Goal: Information Seeking & Learning: Learn about a topic

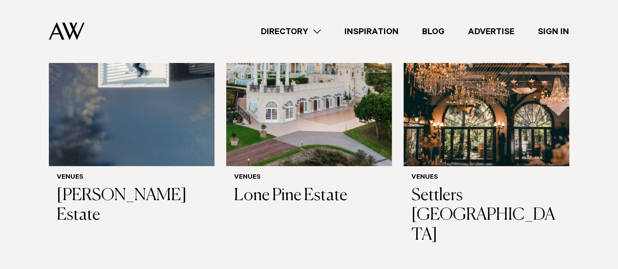
scroll to position [342, 0]
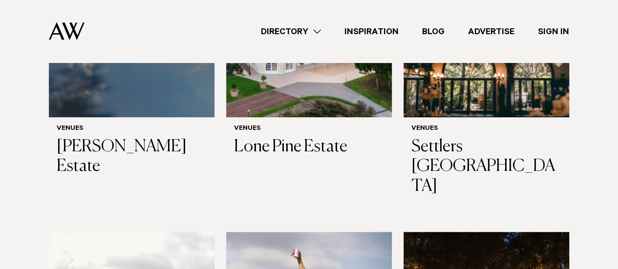
click at [261, 112] on img at bounding box center [308, 6] width 165 height 222
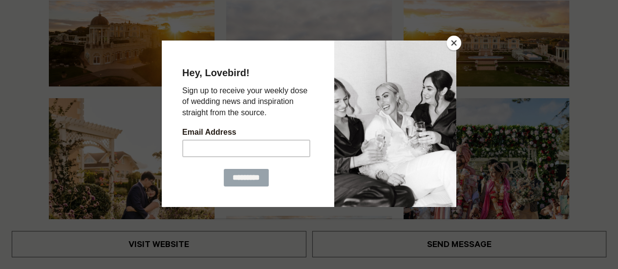
click at [457, 44] on button "Close" at bounding box center [453, 43] width 15 height 15
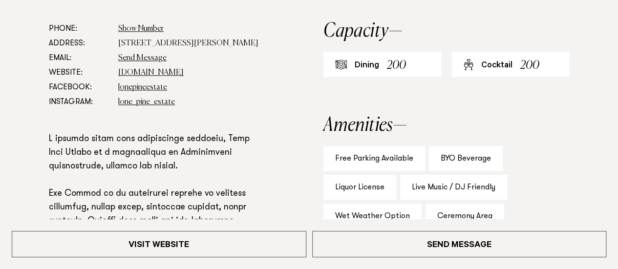
scroll to position [391, 0]
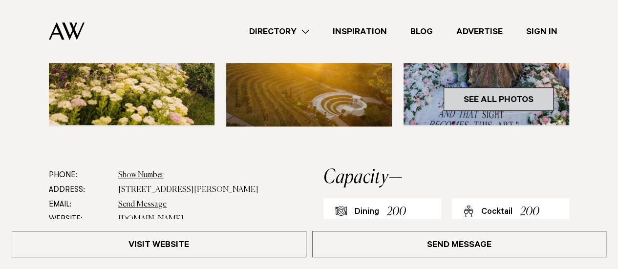
click at [467, 104] on link "See All Photos" at bounding box center [498, 98] width 110 height 23
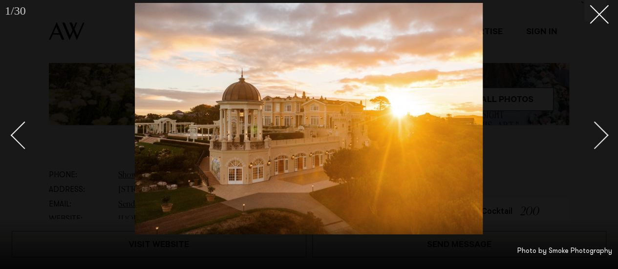
click at [612, 128] on div at bounding box center [309, 134] width 618 height 269
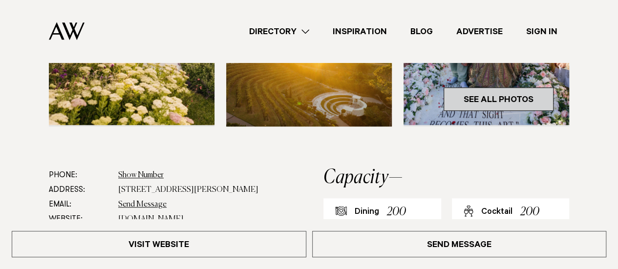
click at [479, 99] on link "See All Photos" at bounding box center [498, 98] width 110 height 23
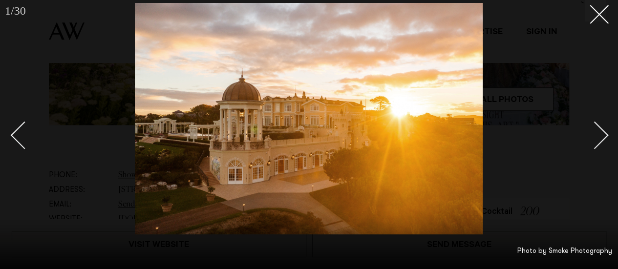
click at [607, 125] on div at bounding box center [309, 134] width 618 height 269
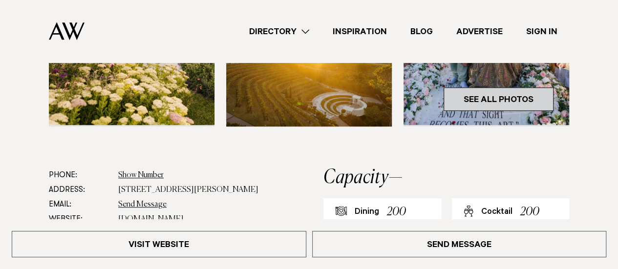
click at [496, 89] on link "See All Photos" at bounding box center [498, 98] width 110 height 23
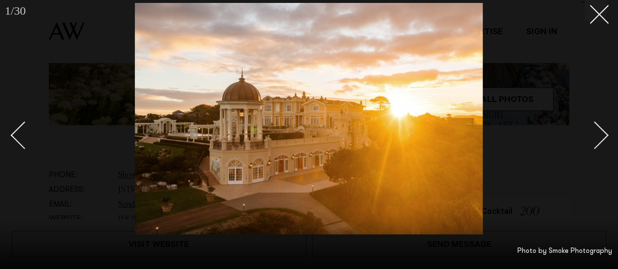
click at [598, 131] on div "Next slide" at bounding box center [594, 135] width 28 height 28
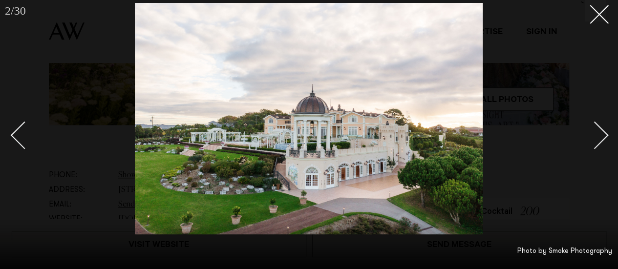
click at [598, 131] on div "Next slide" at bounding box center [594, 135] width 28 height 28
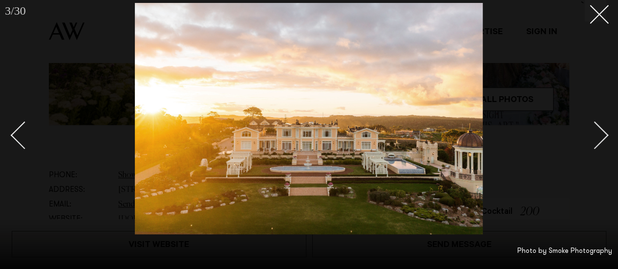
click at [598, 131] on div "Next slide" at bounding box center [594, 135] width 28 height 28
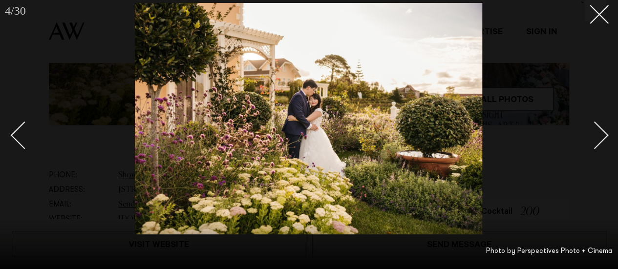
click at [598, 131] on div "Next slide" at bounding box center [594, 135] width 28 height 28
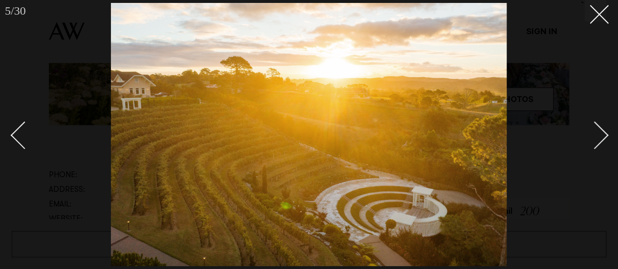
click at [598, 131] on div "Next slide" at bounding box center [594, 135] width 28 height 28
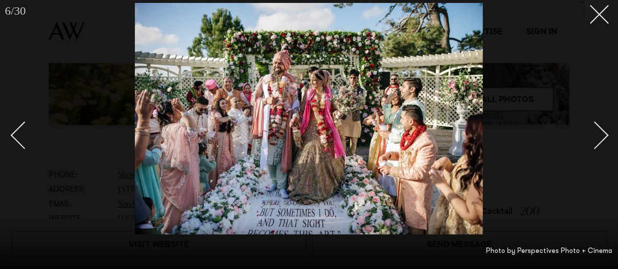
click at [598, 131] on div "Next slide" at bounding box center [594, 135] width 28 height 28
